Goal: Navigation & Orientation: Find specific page/section

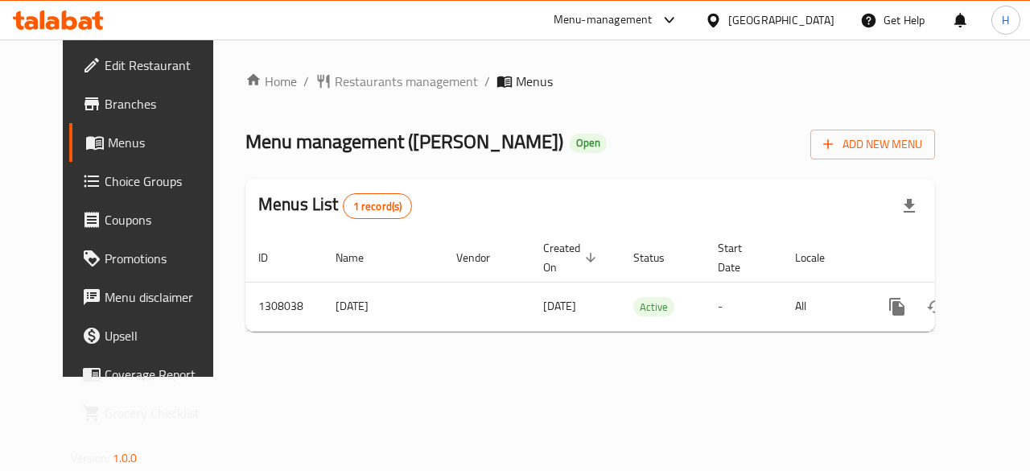
click at [105, 110] on span "Branches" at bounding box center [163, 103] width 117 height 19
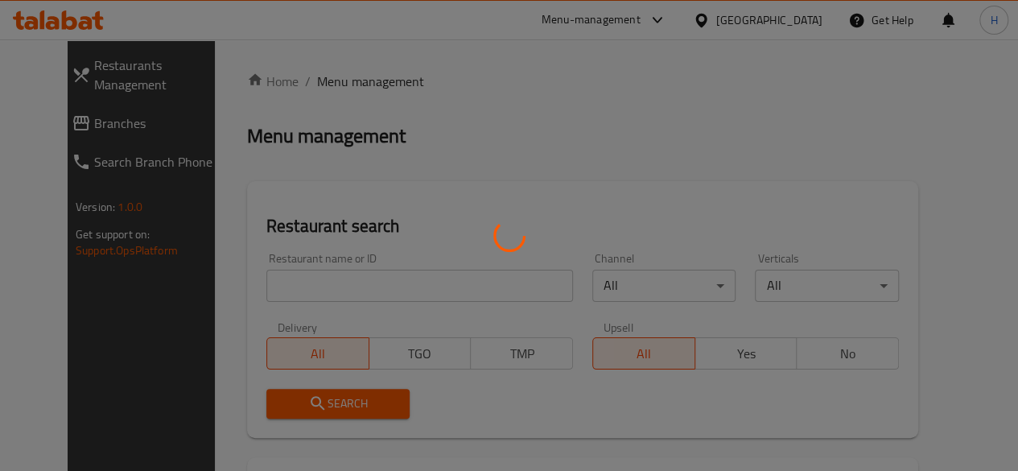
click at [706, 25] on div at bounding box center [509, 235] width 1018 height 471
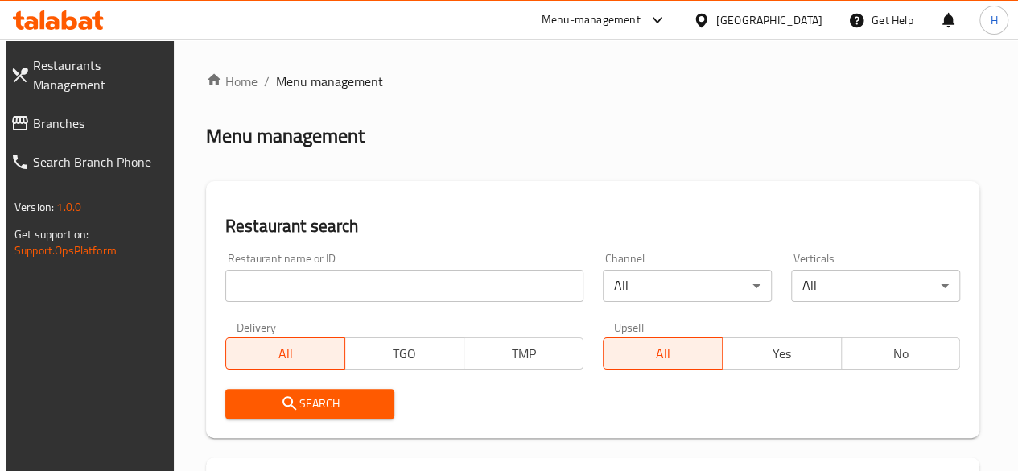
click at [640, 25] on div "Menu-management" at bounding box center [590, 19] width 99 height 19
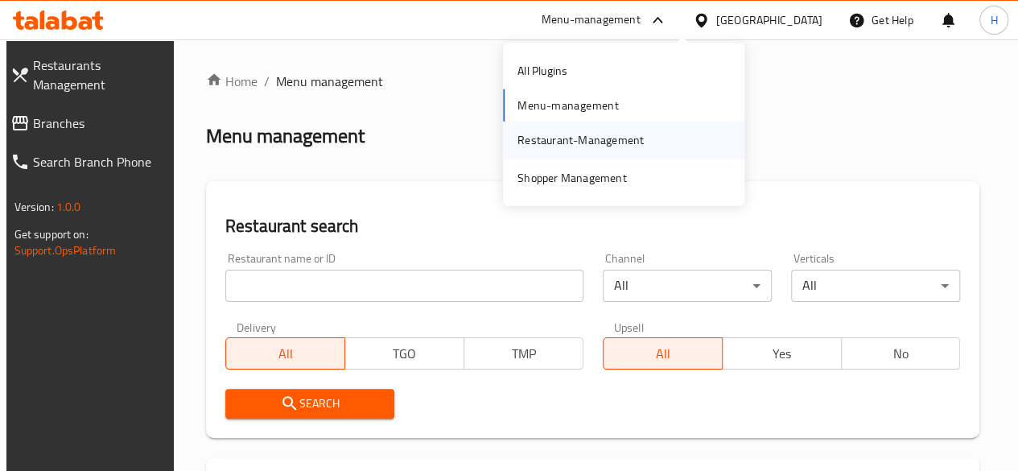
click at [582, 146] on div "Restaurant-Management" at bounding box center [580, 140] width 126 height 18
